Goal: Information Seeking & Learning: Learn about a topic

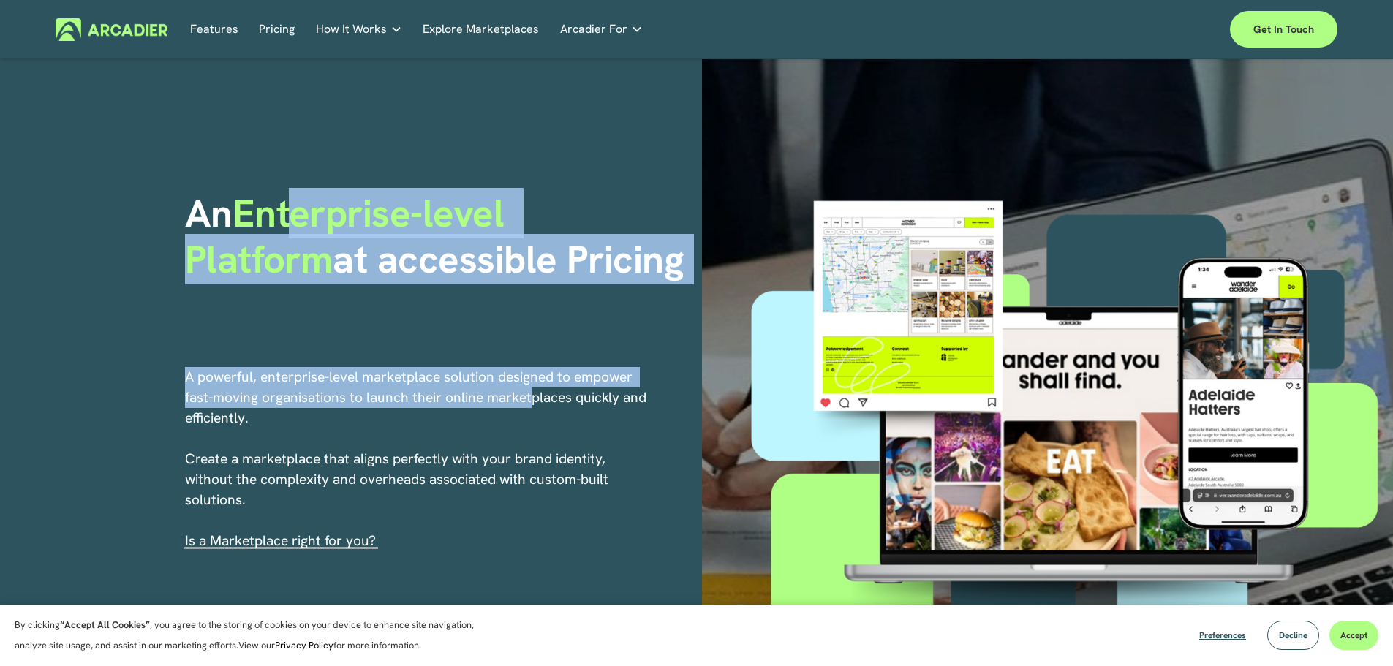
drag, startPoint x: 298, startPoint y: 201, endPoint x: 533, endPoint y: 409, distance: 313.5
click at [533, 409] on div "An Enterprise-level Platform at accessible Pricing A powerful, enterprise-level…" at bounding box center [696, 433] width 1393 height 748
click at [533, 410] on p "A powerful, enterprise-level marketplace solution designed to empower fast-movi…" at bounding box center [417, 459] width 464 height 184
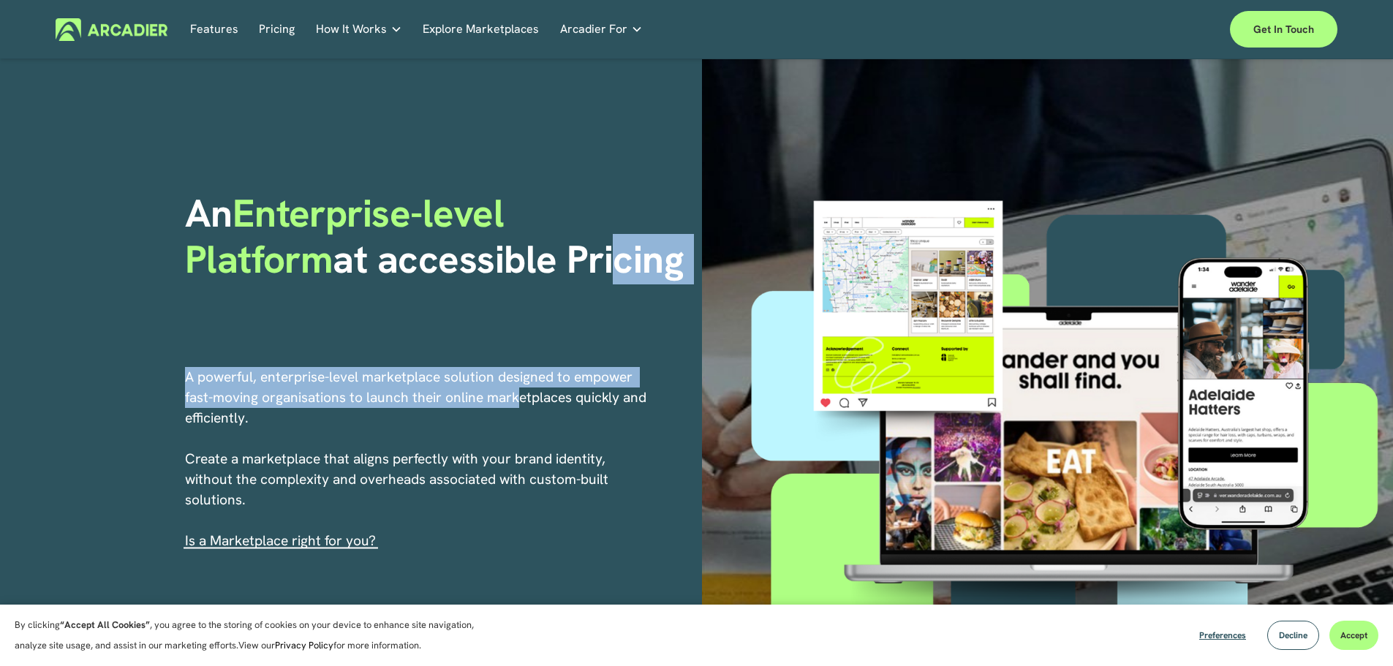
drag, startPoint x: 459, startPoint y: 235, endPoint x: 516, endPoint y: 399, distance: 174.2
click at [516, 399] on div "An Enterprise-level Platform at accessible Pricing A powerful, enterprise-level…" at bounding box center [696, 433] width 1393 height 748
click at [516, 399] on p "A powerful, enterprise-level marketplace solution designed to empower fast-movi…" at bounding box center [417, 459] width 464 height 184
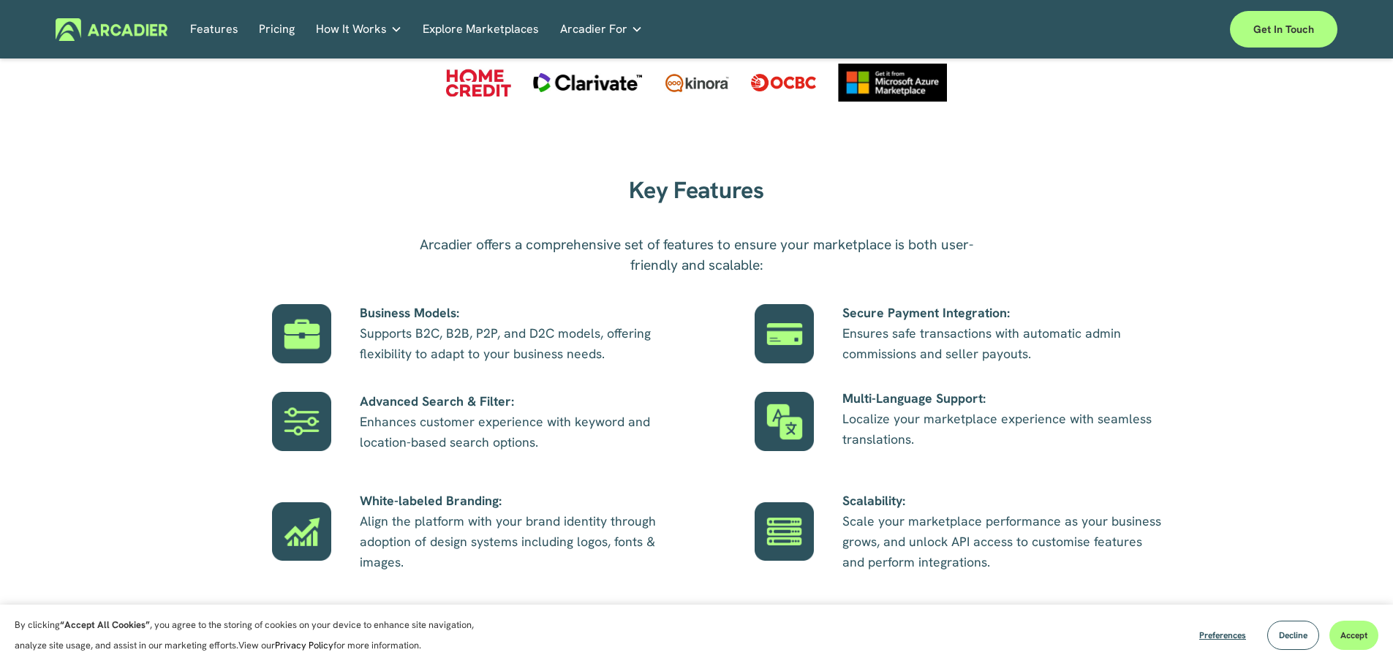
scroll to position [805, 0]
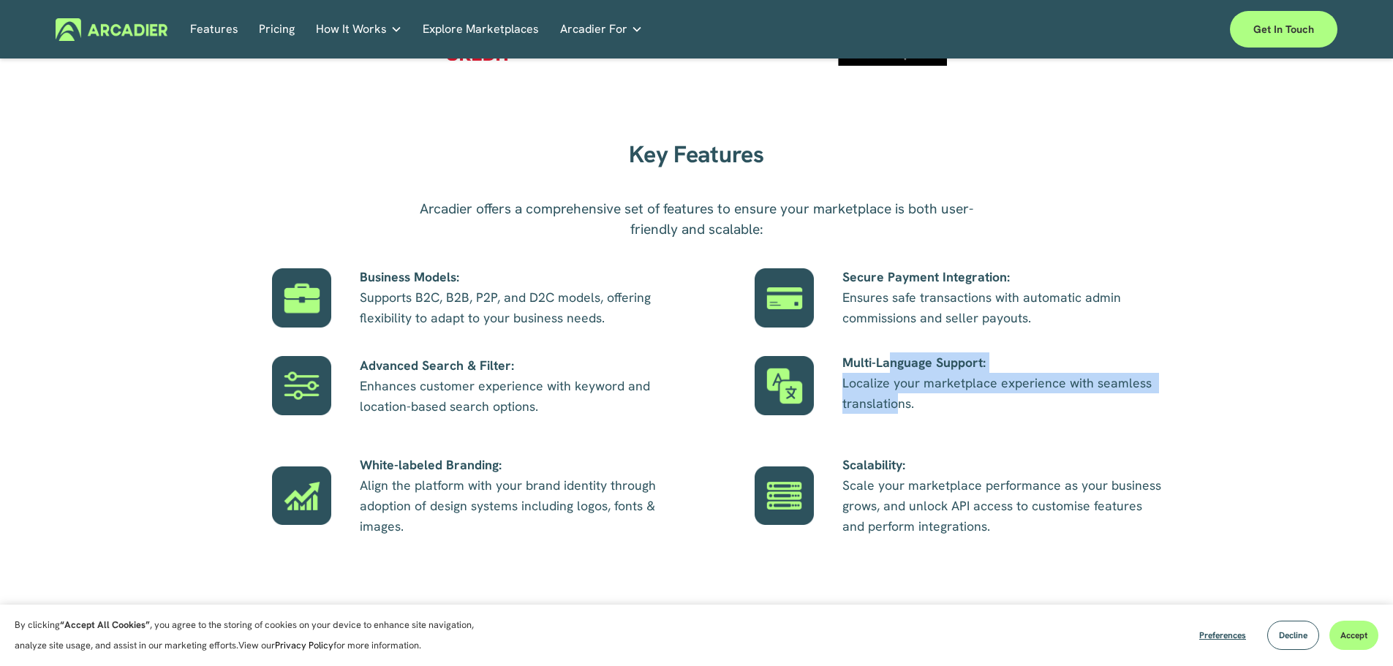
drag, startPoint x: 890, startPoint y: 369, endPoint x: 897, endPoint y: 405, distance: 37.2
click at [897, 405] on p "Multi-Language Support: Localize your marketplace experience with seamless tran…" at bounding box center [1004, 383] width 323 height 61
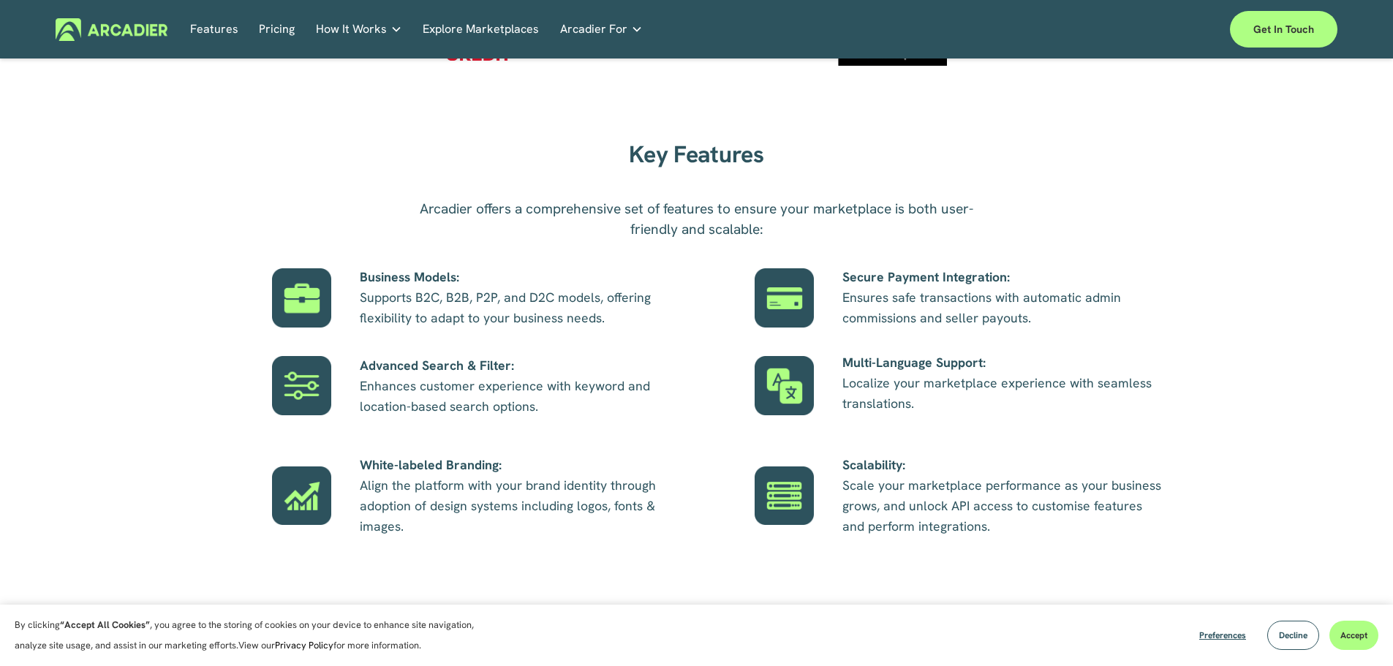
click at [790, 350] on div "Key Features Arcadier offers a comprehensive set of features to ensure your mar…" at bounding box center [696, 352] width 1393 height 440
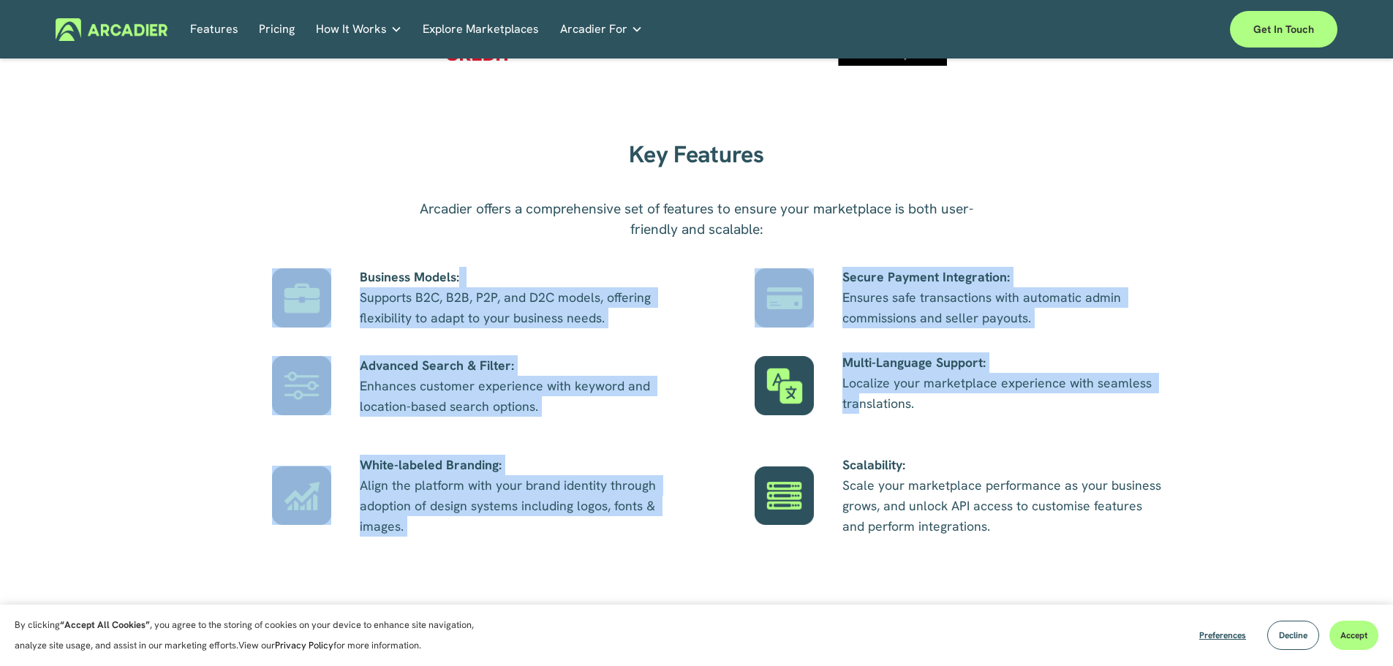
drag, startPoint x: 647, startPoint y: 279, endPoint x: 858, endPoint y: 408, distance: 247.9
click at [858, 408] on div "Key Features Arcadier offers a comprehensive set of features to ensure your mar…" at bounding box center [696, 352] width 1393 height 440
click at [859, 408] on p "Multi-Language Support: Localize your marketplace experience with seamless tran…" at bounding box center [1004, 383] width 323 height 61
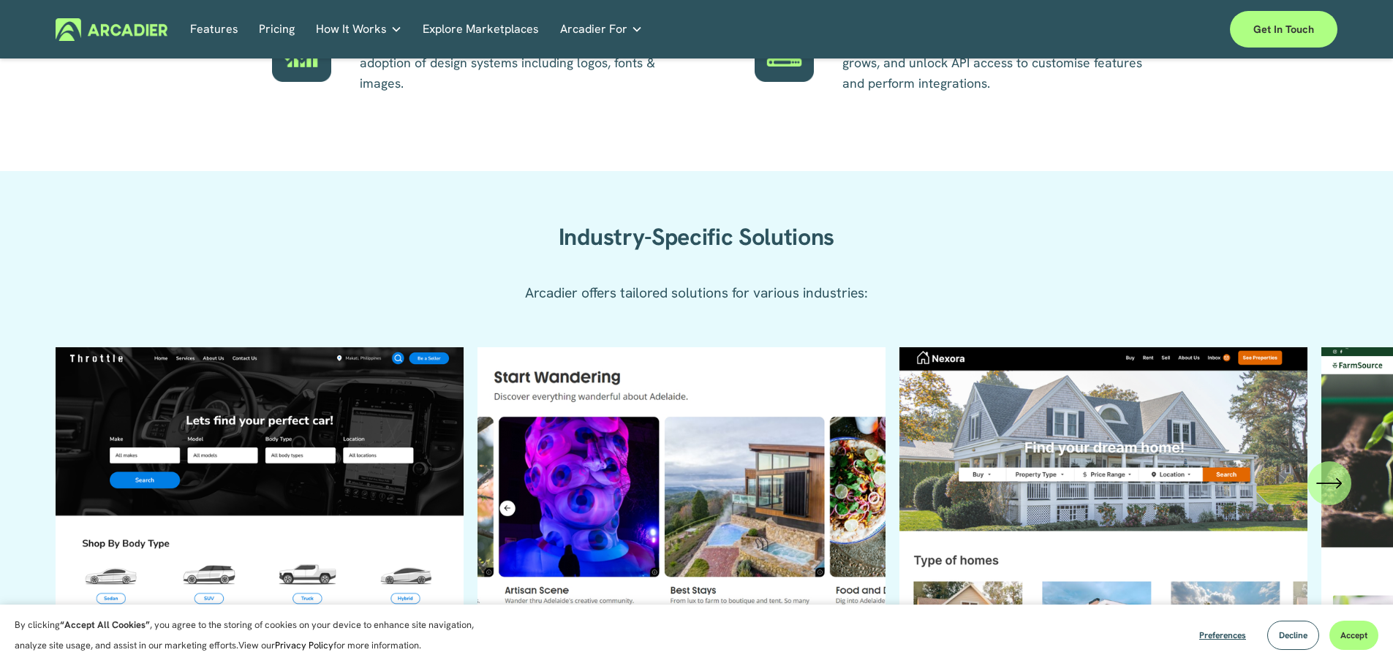
scroll to position [1170, 0]
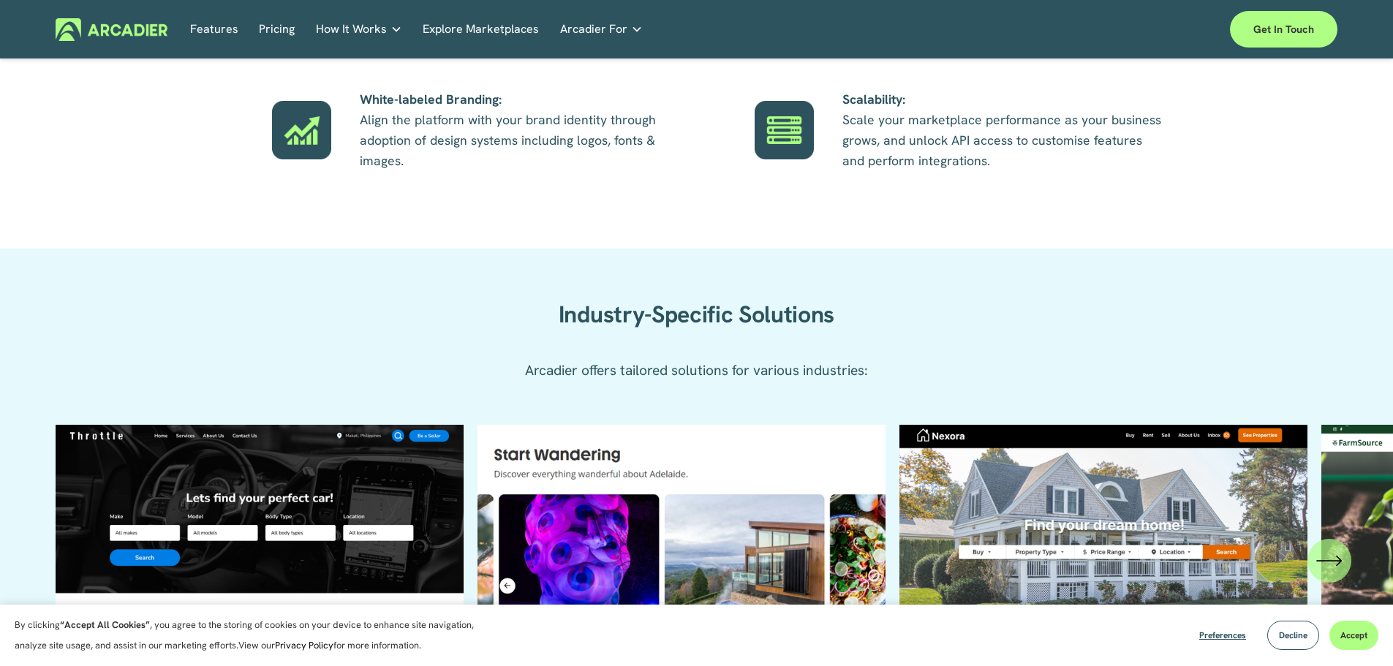
click at [712, 447] on ul "Automotive Enhanced listing pages with VIN lookup features and car history repo…" at bounding box center [697, 611] width 1282 height 372
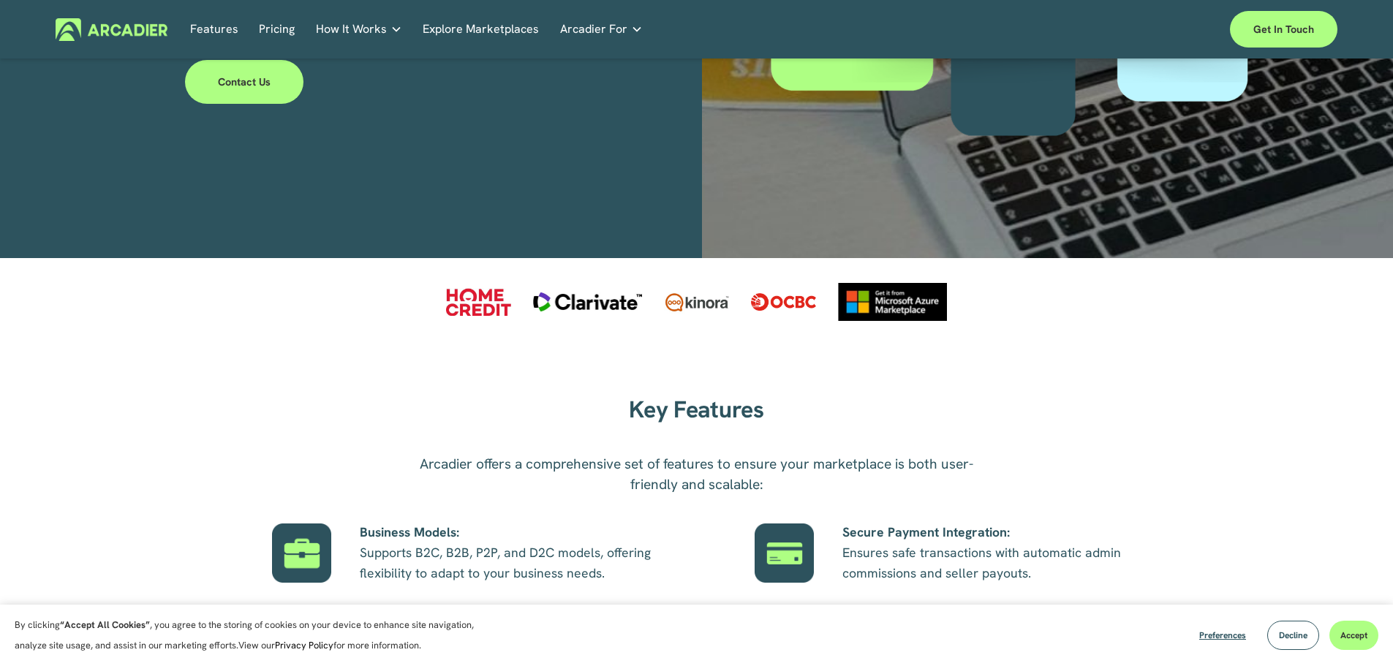
scroll to position [439, 0]
